Goal: Information Seeking & Learning: Learn about a topic

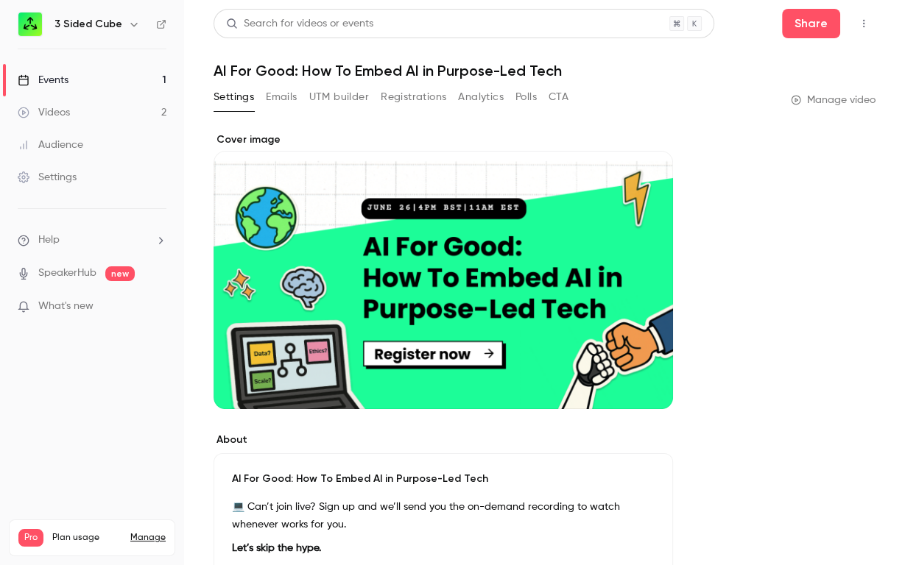
click at [64, 78] on div "Events" at bounding box center [43, 80] width 51 height 15
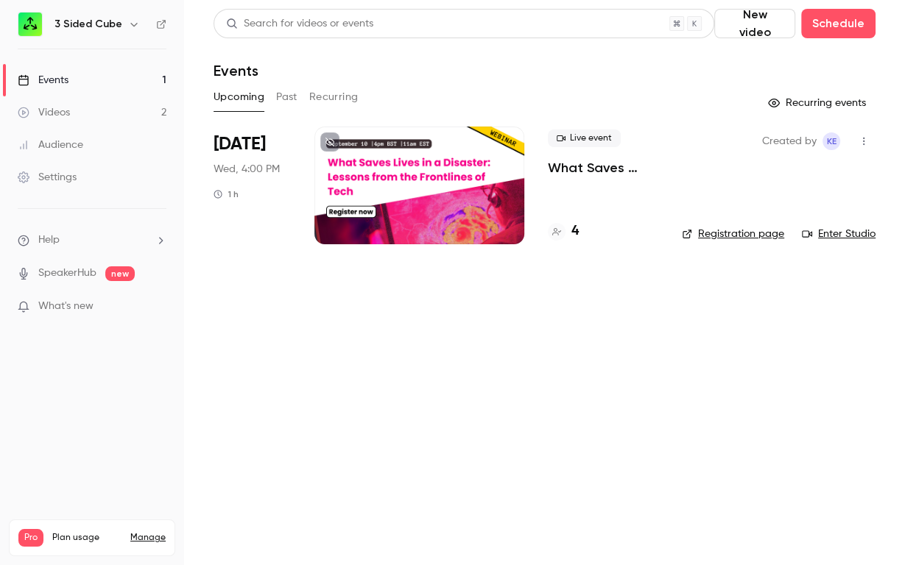
click at [586, 170] on p "What Saves Lives in a Disaster: Lessons from the Frontlines of Tech" at bounding box center [603, 168] width 110 height 18
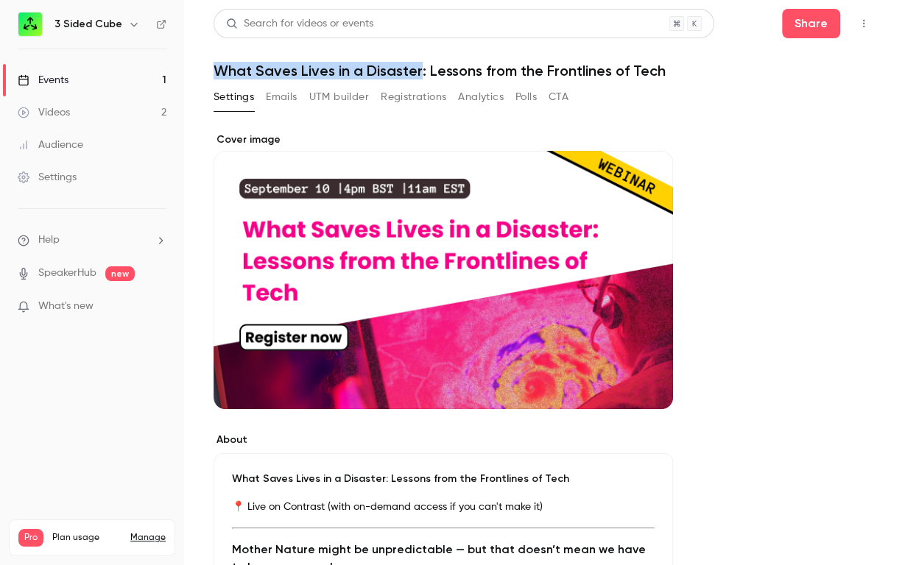
drag, startPoint x: 217, startPoint y: 71, endPoint x: 418, endPoint y: 76, distance: 201.1
click at [418, 76] on h1 "What Saves Lives in a Disaster: Lessons from the Frontlines of Tech" at bounding box center [545, 71] width 662 height 18
copy h1 "What Saves Lives in a Disaster"
